Goal: Task Accomplishment & Management: Manage account settings

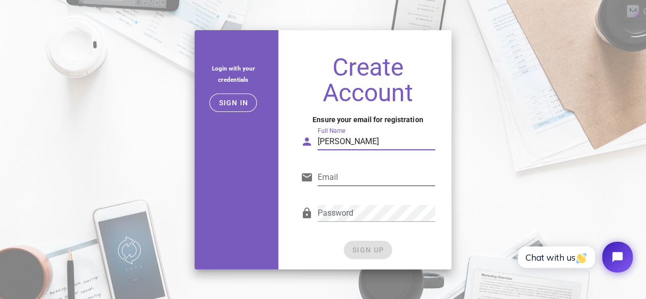
type input "sebastian"
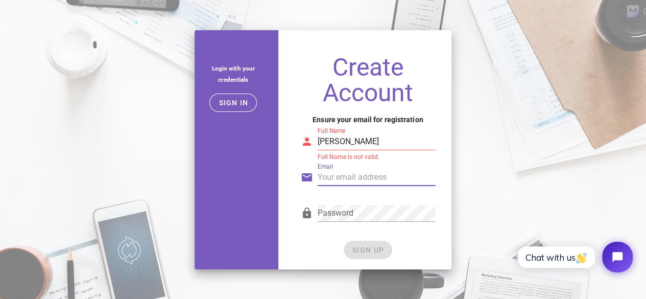
click at [358, 171] on input "Email" at bounding box center [375, 177] width 117 height 16
type input "abbottseb949@gmail.com"
click at [342, 210] on div "Password" at bounding box center [375, 213] width 117 height 16
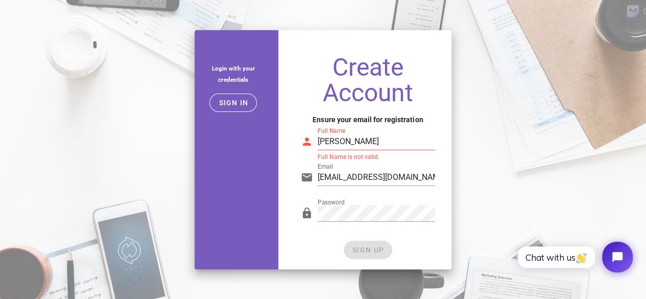
click at [349, 142] on input "sebastian" at bounding box center [375, 141] width 117 height 16
click at [355, 148] on input "sebastian" at bounding box center [375, 141] width 117 height 16
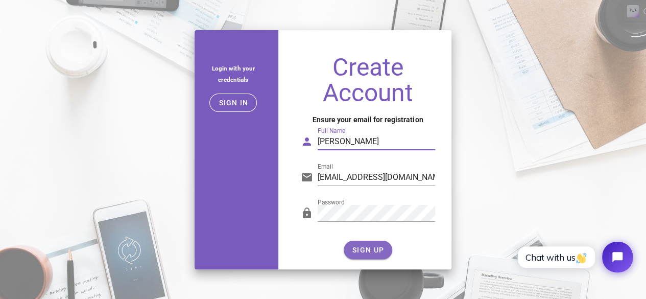
type input "sebastian abbott"
click at [353, 244] on button "SIGN UP" at bounding box center [368, 249] width 48 height 18
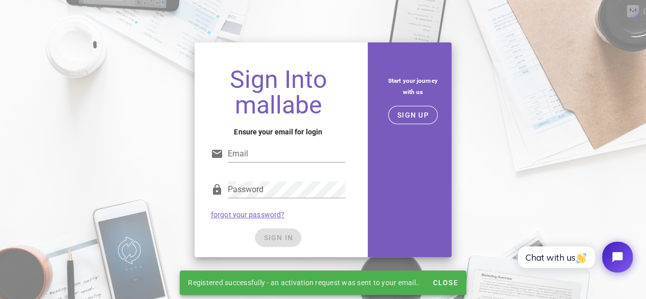
type input "abbottseb949@gmail.com"
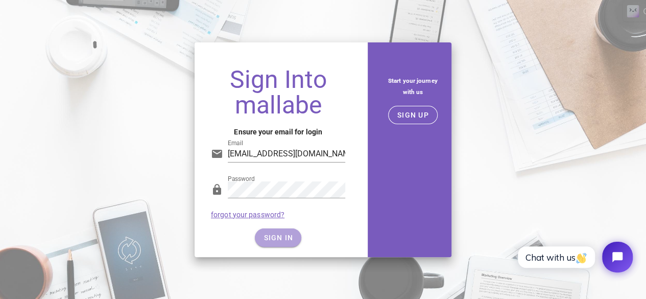
click at [288, 242] on button "SIGN IN" at bounding box center [278, 237] width 46 height 18
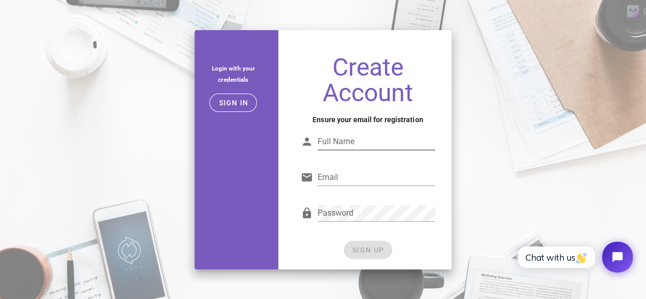
click at [332, 141] on input "Full Name" at bounding box center [375, 141] width 117 height 16
type input "sebastian abbott"
click at [371, 177] on input "Email" at bounding box center [375, 177] width 117 height 16
type input "abbottseb949@gmail.com"
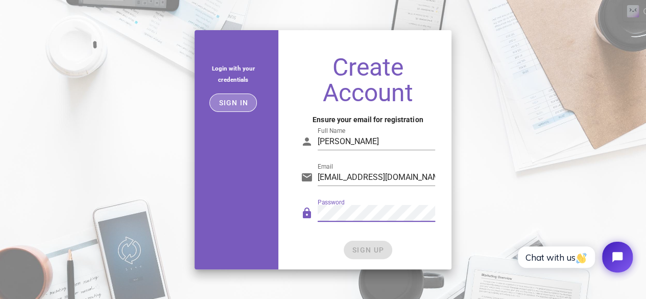
click at [233, 106] on span "Sign in" at bounding box center [233, 103] width 30 height 8
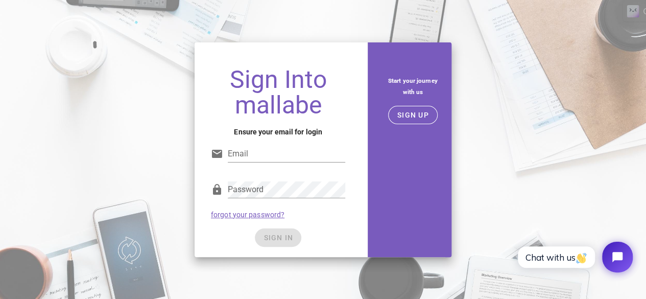
type input "abbottseb949@gmail.com"
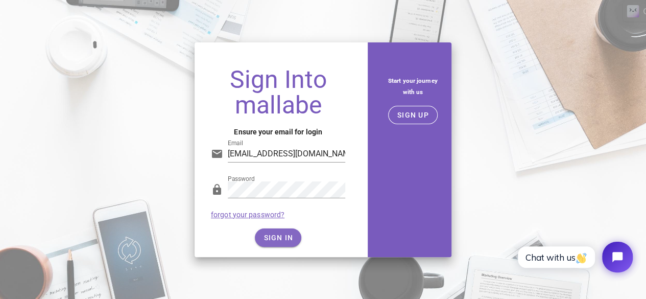
click at [271, 234] on div "SIGN IN" at bounding box center [278, 237] width 134 height 18
click at [271, 234] on span "SIGN IN" at bounding box center [278, 237] width 30 height 8
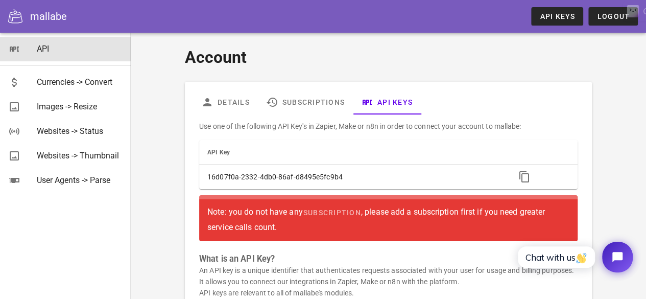
click at [65, 54] on div "API" at bounding box center [80, 49] width 86 height 10
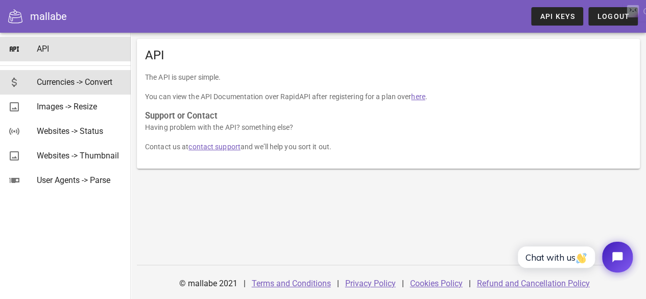
click at [56, 79] on div "Currencies -> Convert" at bounding box center [80, 82] width 86 height 10
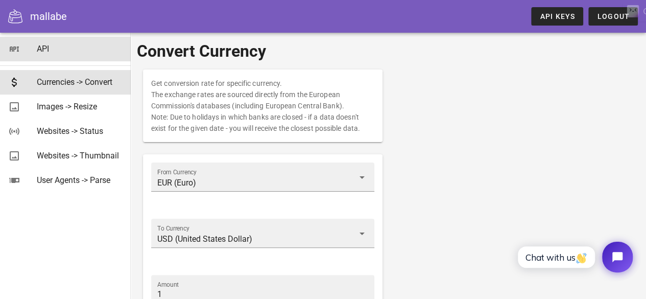
click at [56, 54] on div "API" at bounding box center [80, 49] width 86 height 22
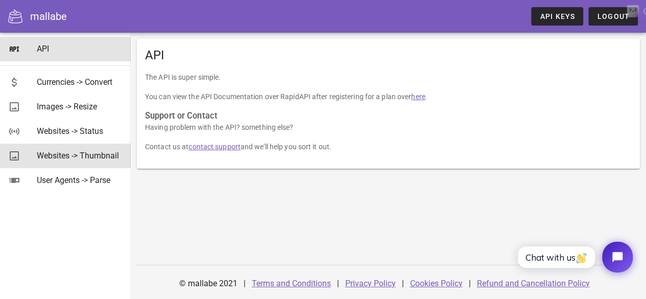
click at [79, 153] on div "Websites -> Thumbnail" at bounding box center [80, 156] width 86 height 10
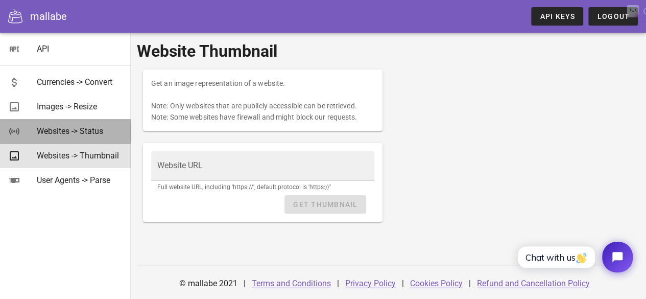
click at [83, 136] on div "Websites -> Status" at bounding box center [80, 131] width 86 height 22
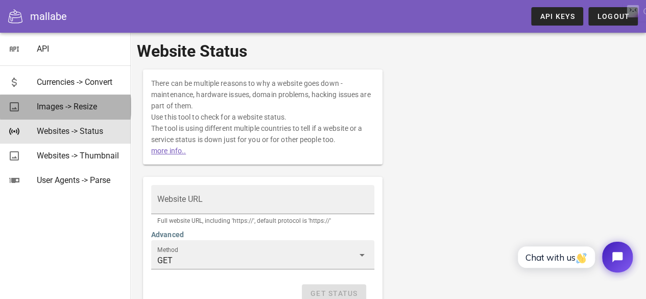
click at [101, 112] on div "Images -> Resize" at bounding box center [80, 106] width 86 height 22
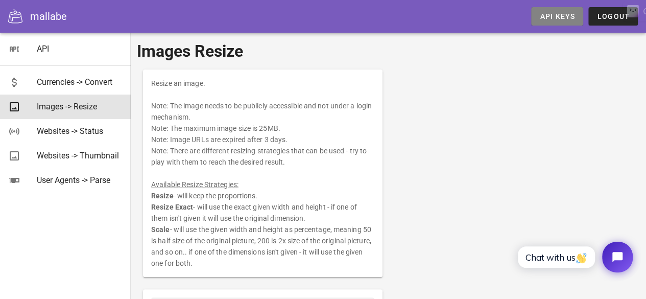
click at [563, 15] on span "API Keys" at bounding box center [557, 16] width 36 height 8
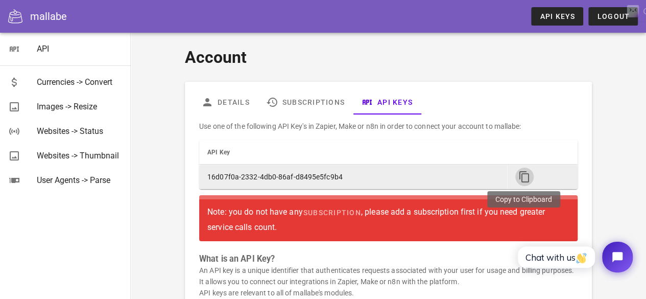
click at [520, 179] on icon "button" at bounding box center [524, 176] width 12 height 12
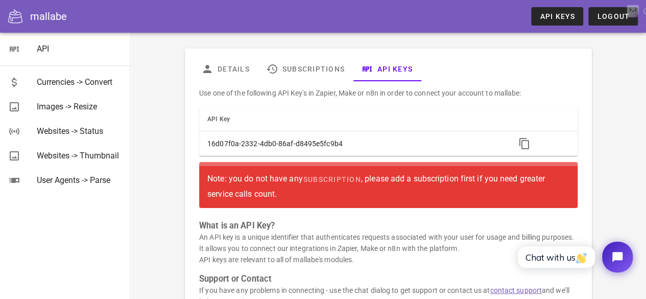
scroll to position [15, 0]
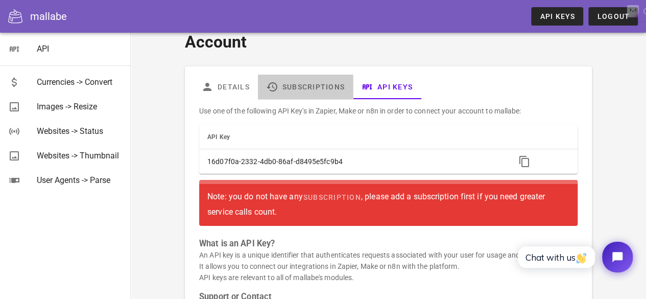
click at [282, 82] on link "Subscriptions" at bounding box center [305, 87] width 95 height 25
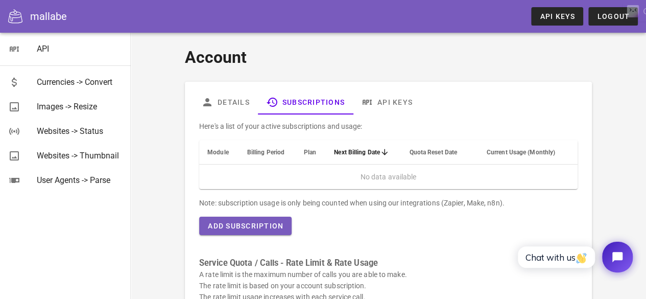
click at [394, 104] on link "API Keys" at bounding box center [387, 102] width 68 height 25
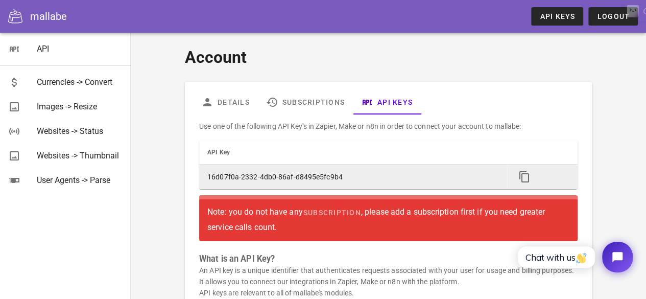
click at [275, 174] on td "16d07f0a-2332-4db0-86af-d8495e5fc9b4" at bounding box center [353, 176] width 308 height 25
